Goal: Task Accomplishment & Management: Use online tool/utility

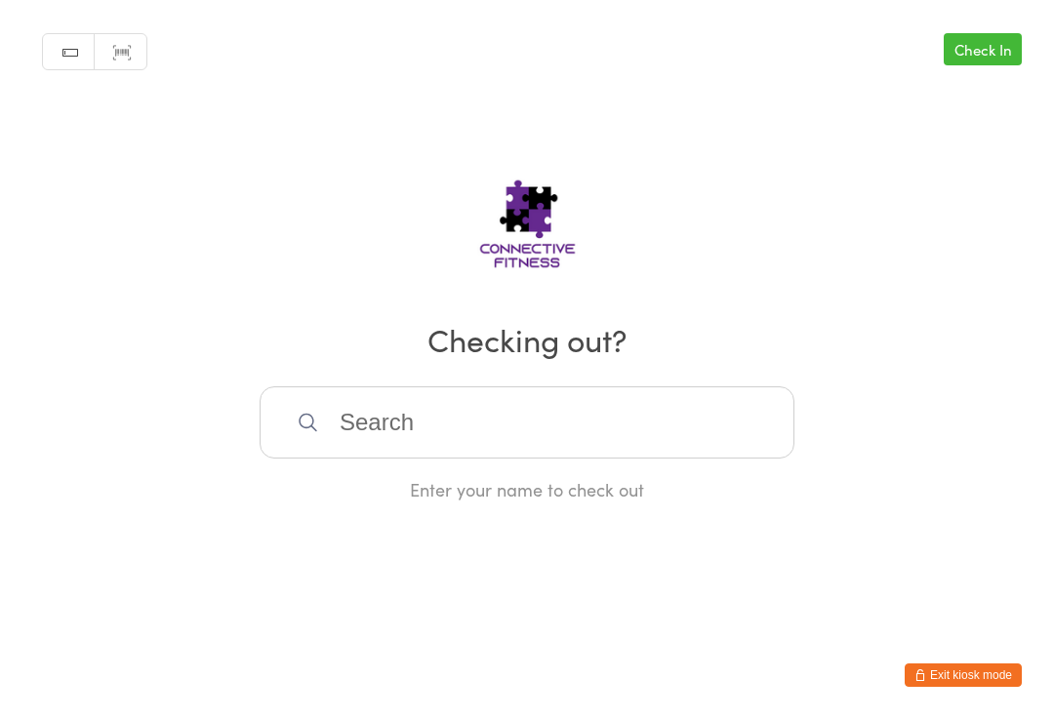
click at [594, 416] on input "search" at bounding box center [527, 422] width 535 height 72
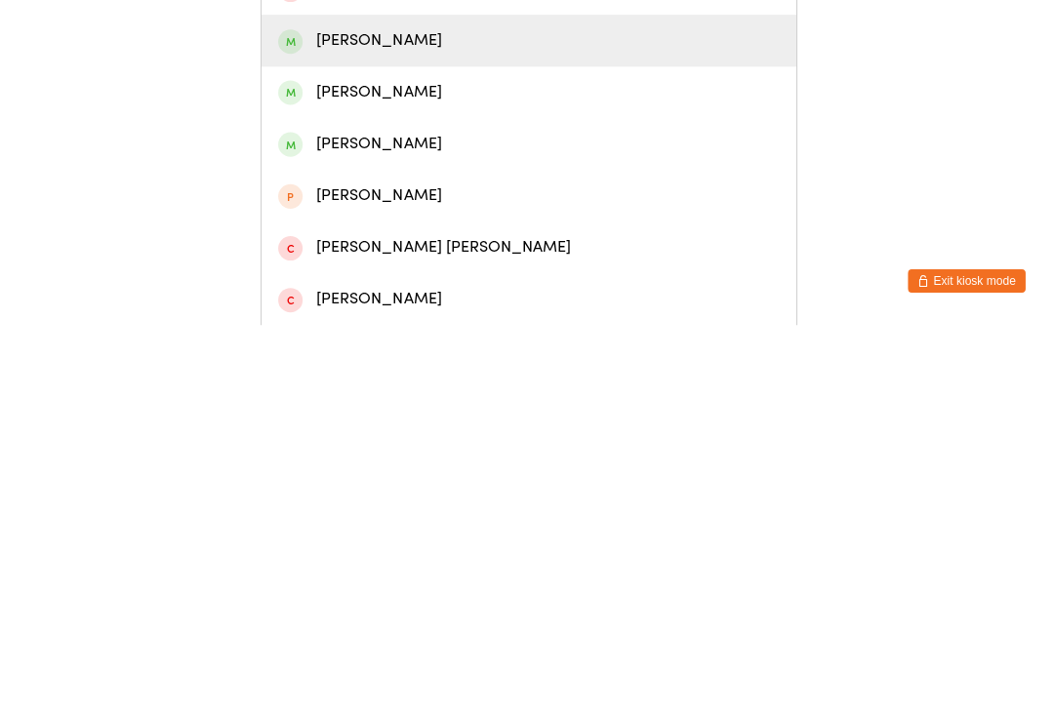
type input "Cross"
click at [478, 423] on div "[PERSON_NAME]" at bounding box center [527, 436] width 500 height 26
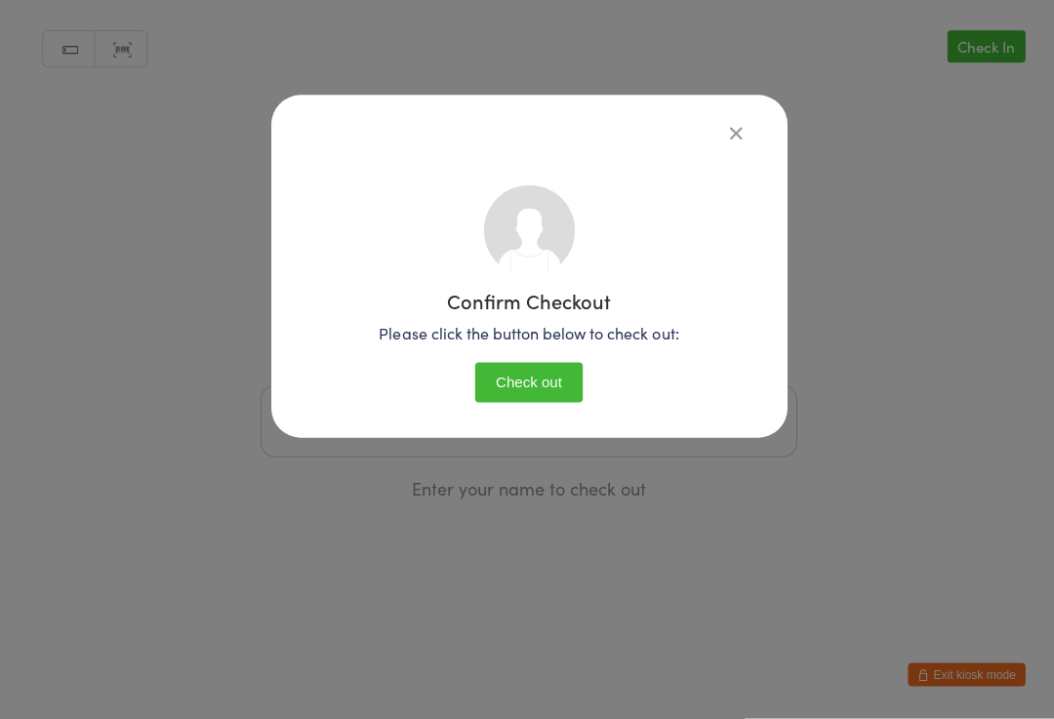
click at [548, 394] on button "Check out" at bounding box center [526, 384] width 107 height 40
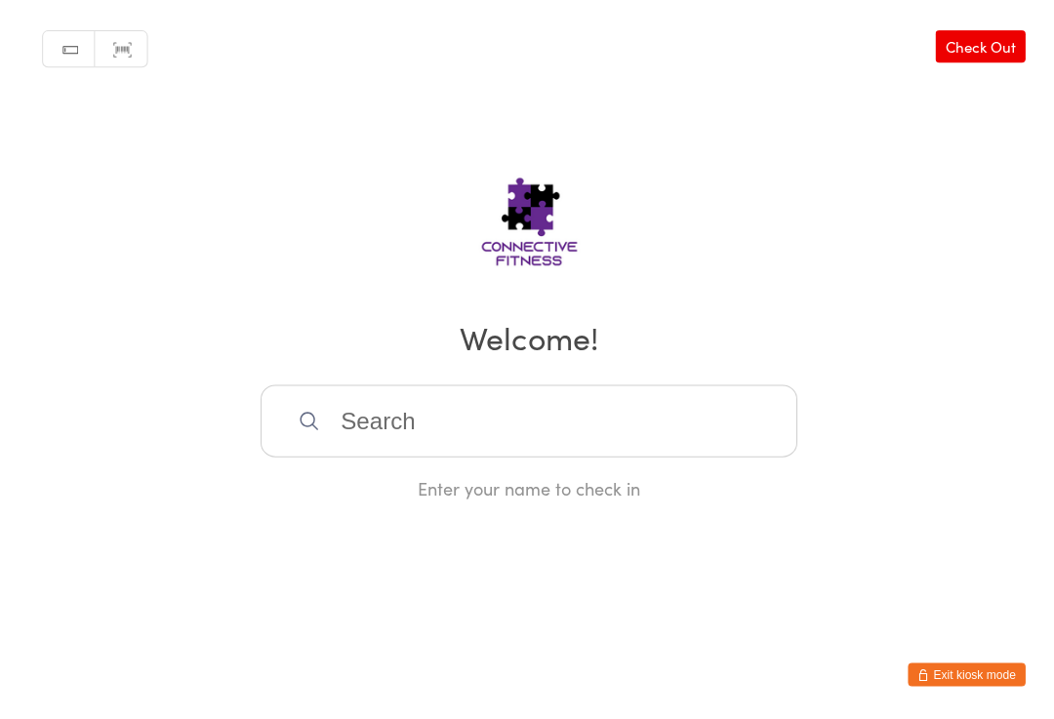
click at [372, 415] on input "search" at bounding box center [527, 422] width 535 height 72
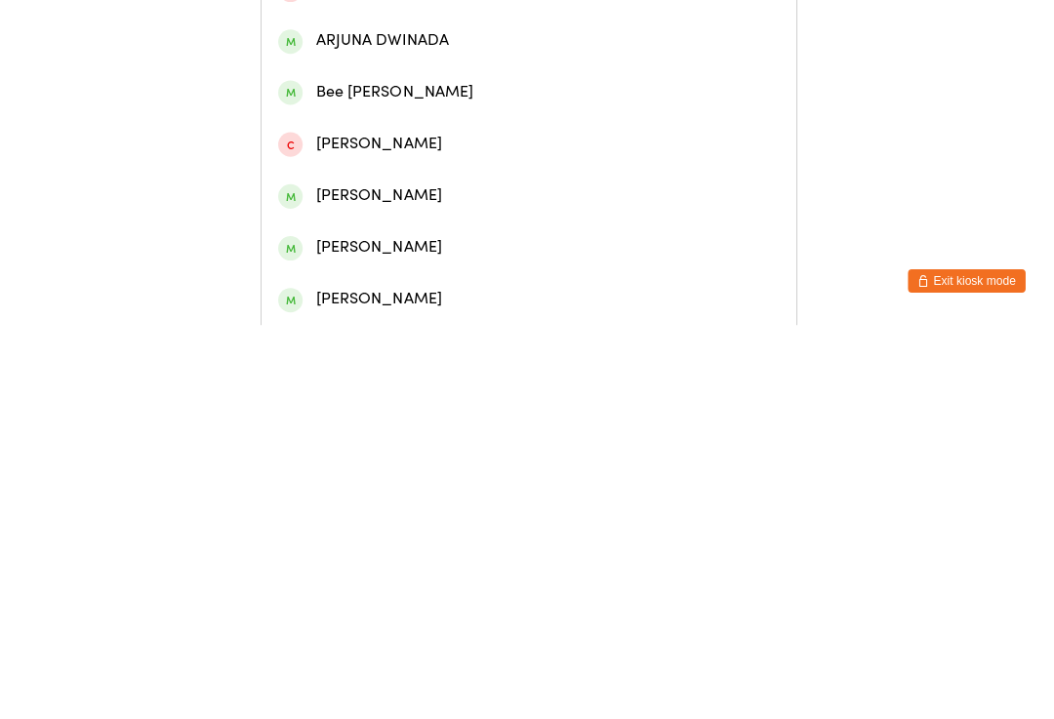
type input "[PERSON_NAME]"
click at [425, 319] on div "[PERSON_NAME]" at bounding box center [527, 332] width 500 height 26
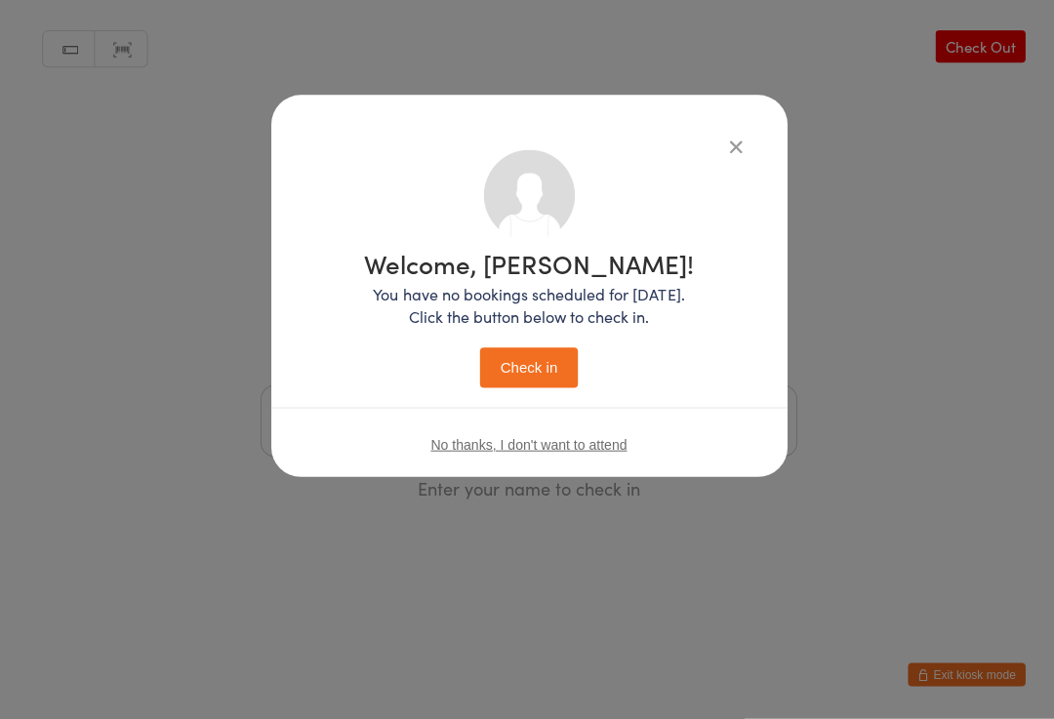
click at [517, 358] on button "Check in" at bounding box center [527, 369] width 98 height 40
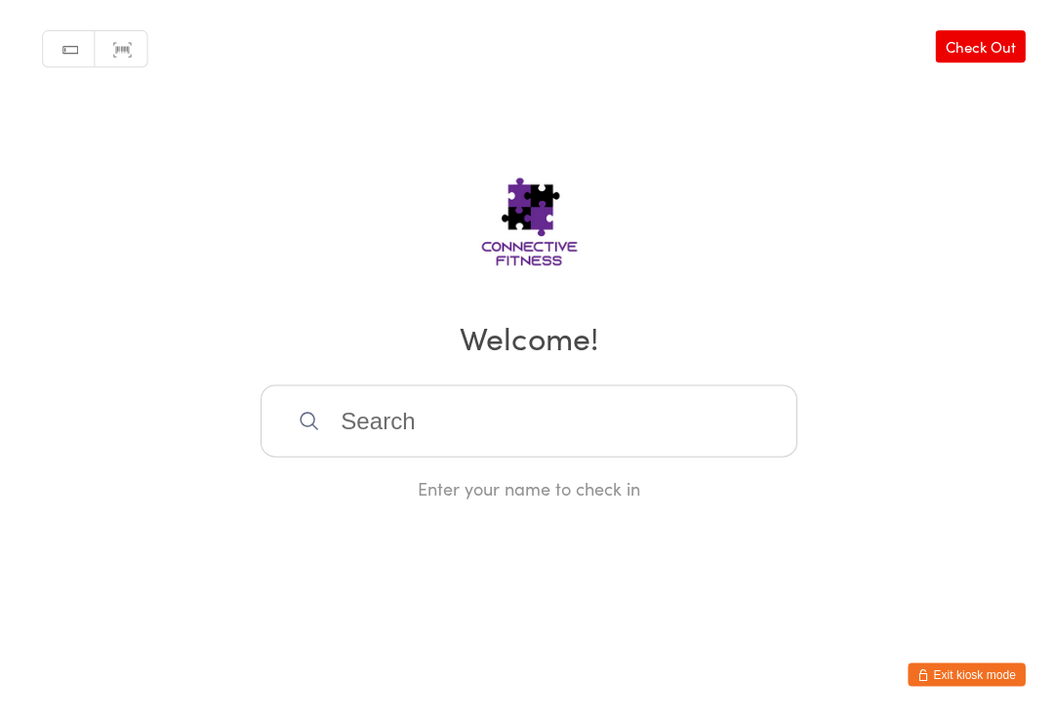
click at [591, 451] on input "search" at bounding box center [527, 422] width 535 height 72
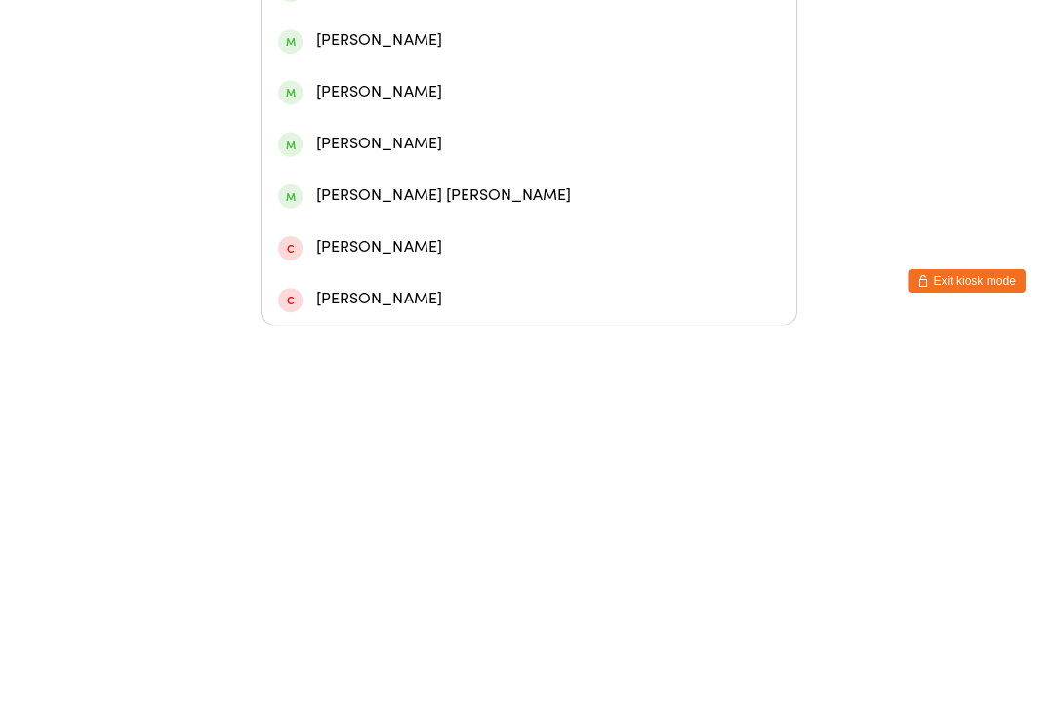
type input "Kade"
click at [463, 319] on div "[PERSON_NAME]" at bounding box center [527, 332] width 500 height 26
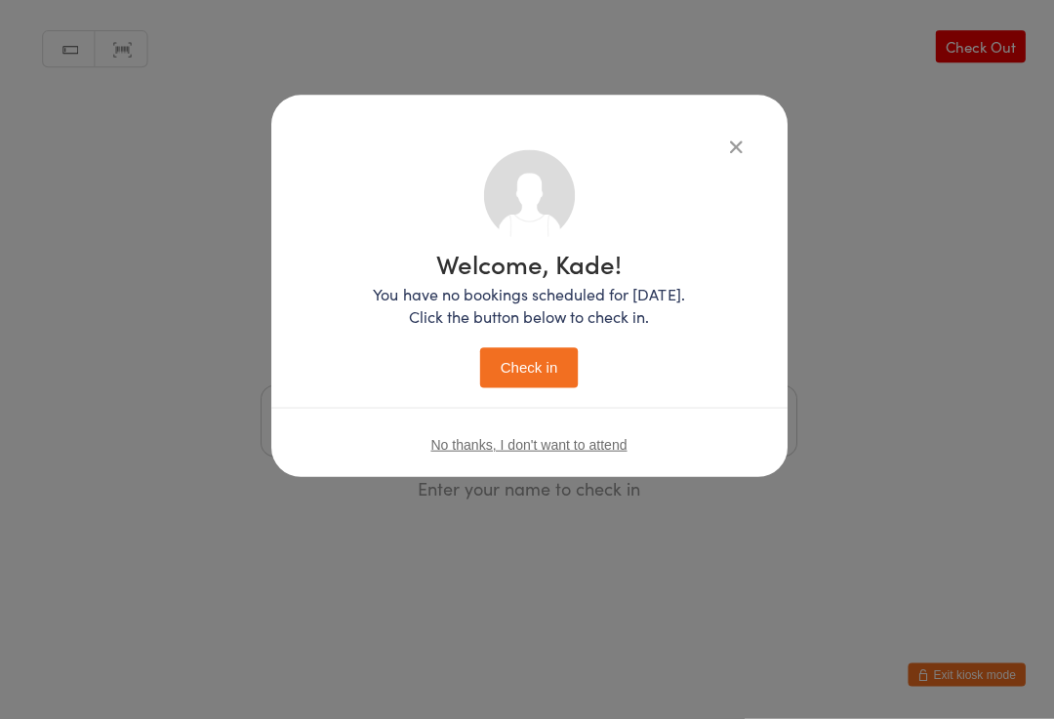
click at [524, 366] on button "Check in" at bounding box center [527, 369] width 98 height 40
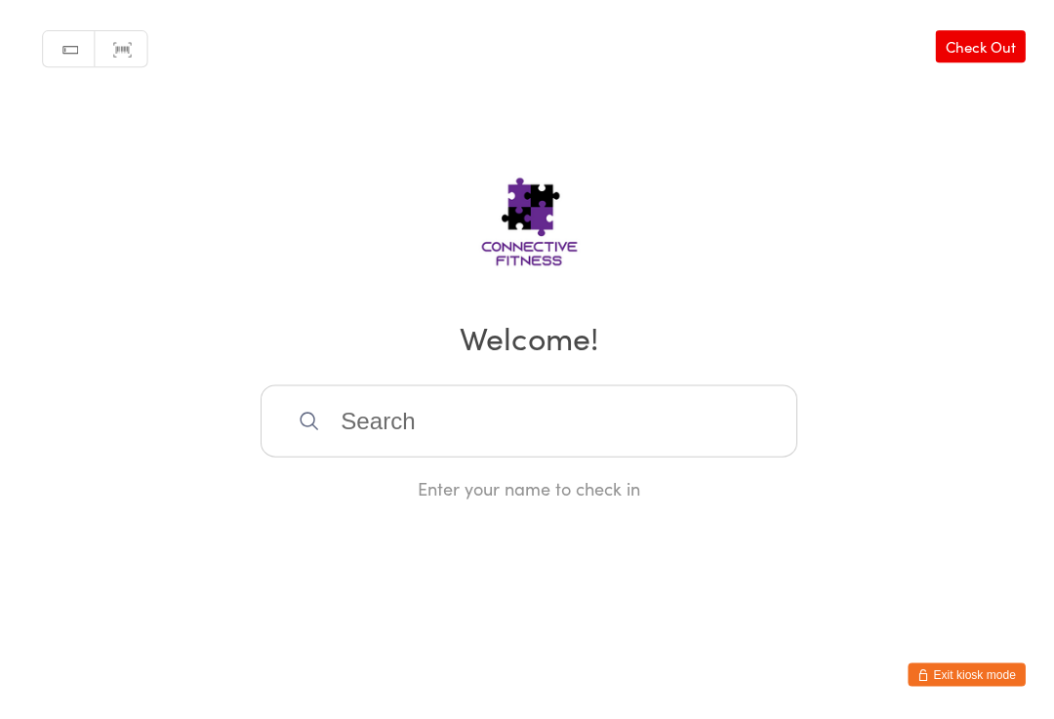
click at [420, 431] on input "search" at bounding box center [527, 422] width 535 height 72
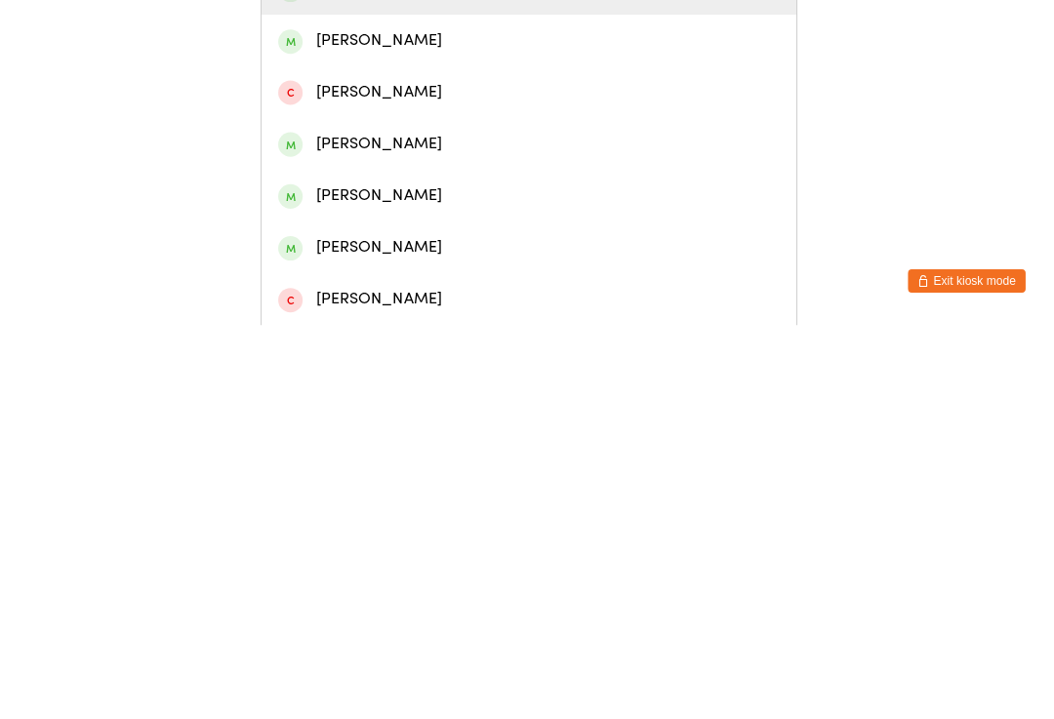
type input "[PERSON_NAME]"
click at [406, 371] on div "[PERSON_NAME]" at bounding box center [527, 384] width 500 height 26
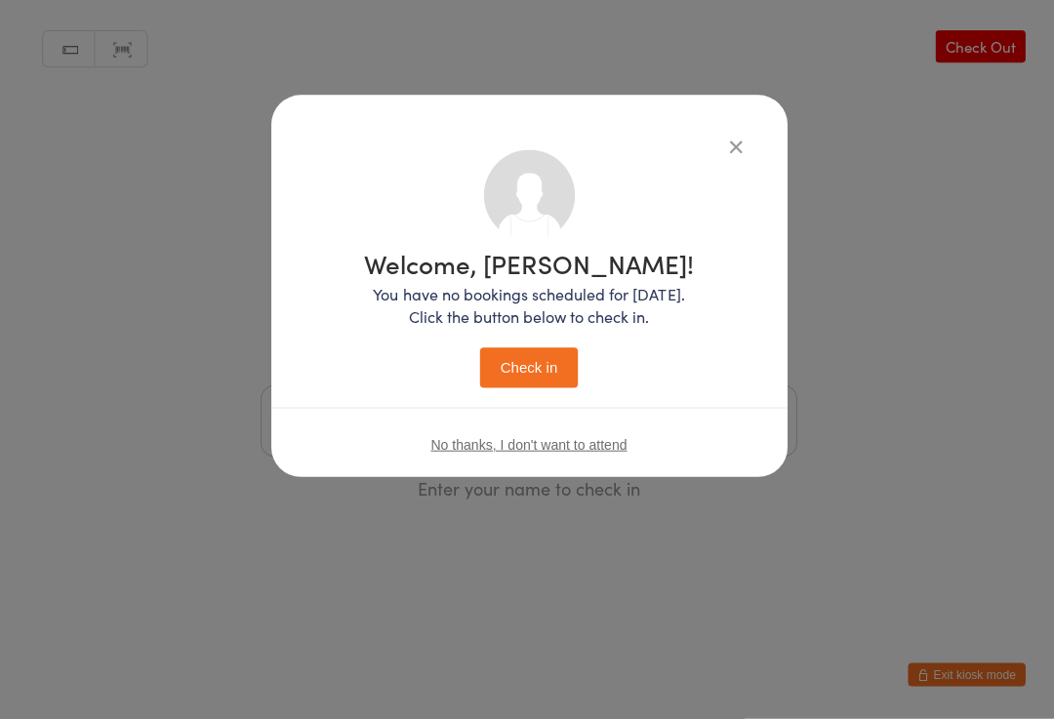
click at [540, 371] on button "Check in" at bounding box center [527, 369] width 98 height 40
